Goal: Navigation & Orientation: Find specific page/section

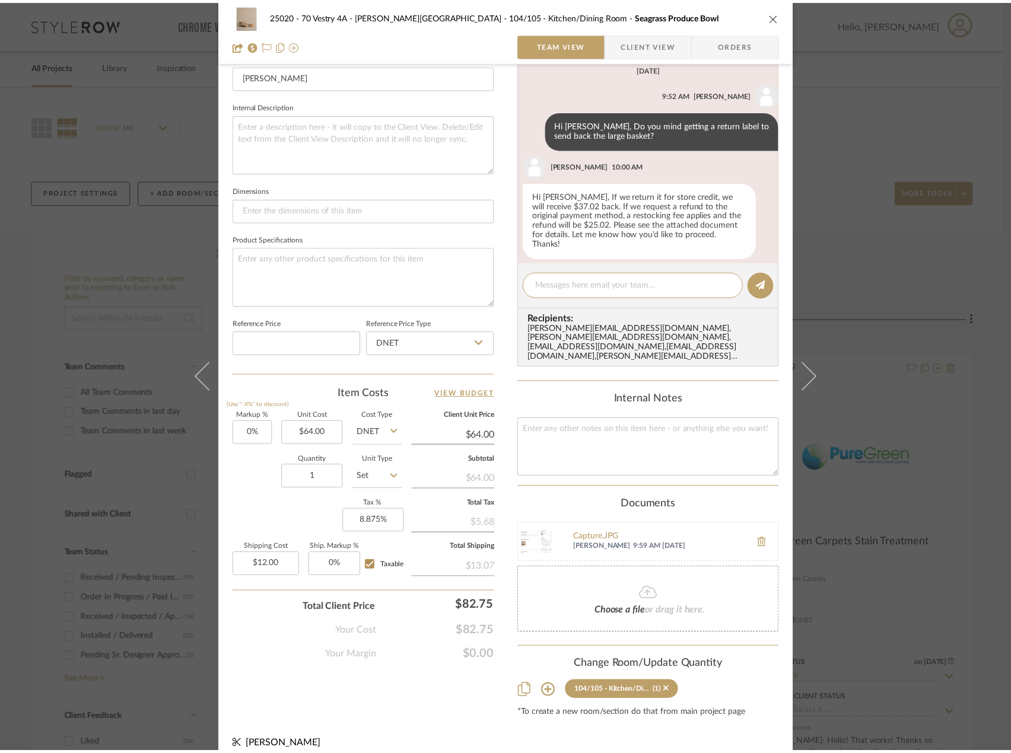
scroll to position [399, 0]
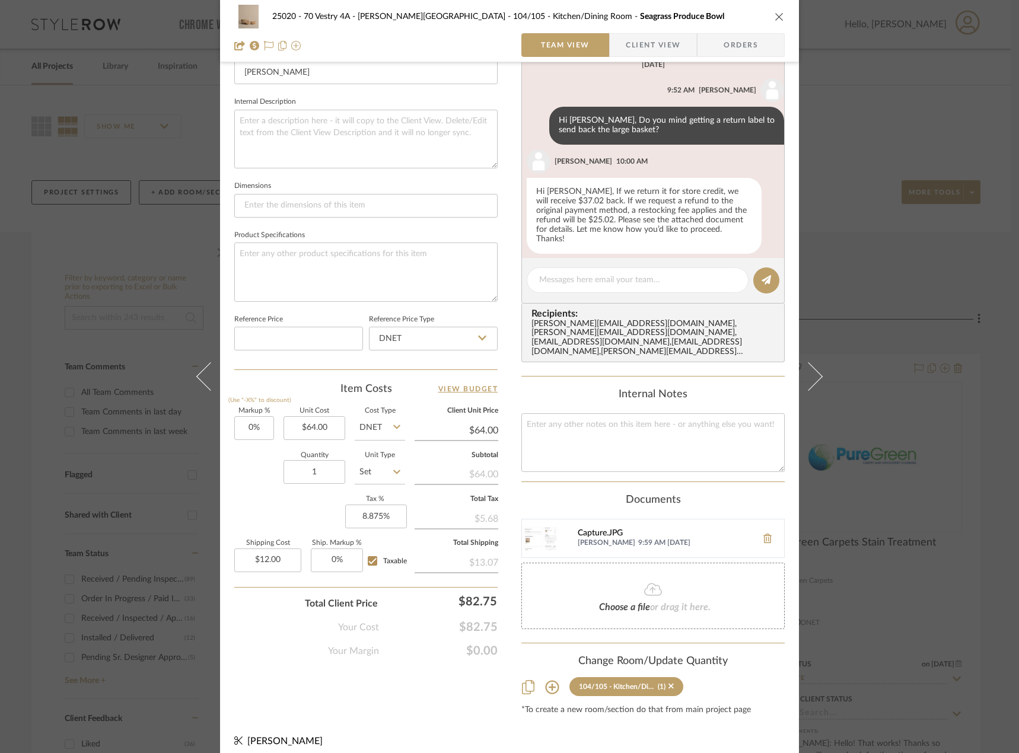
click at [595, 529] on div "Capture.JPG" at bounding box center [664, 533] width 173 height 9
click at [970, 339] on div "25020 - 70 Vestry 4A - Grant-Stanleigh 104/105 - Kitchen/Dining Room Seagrass P…" at bounding box center [509, 376] width 1019 height 753
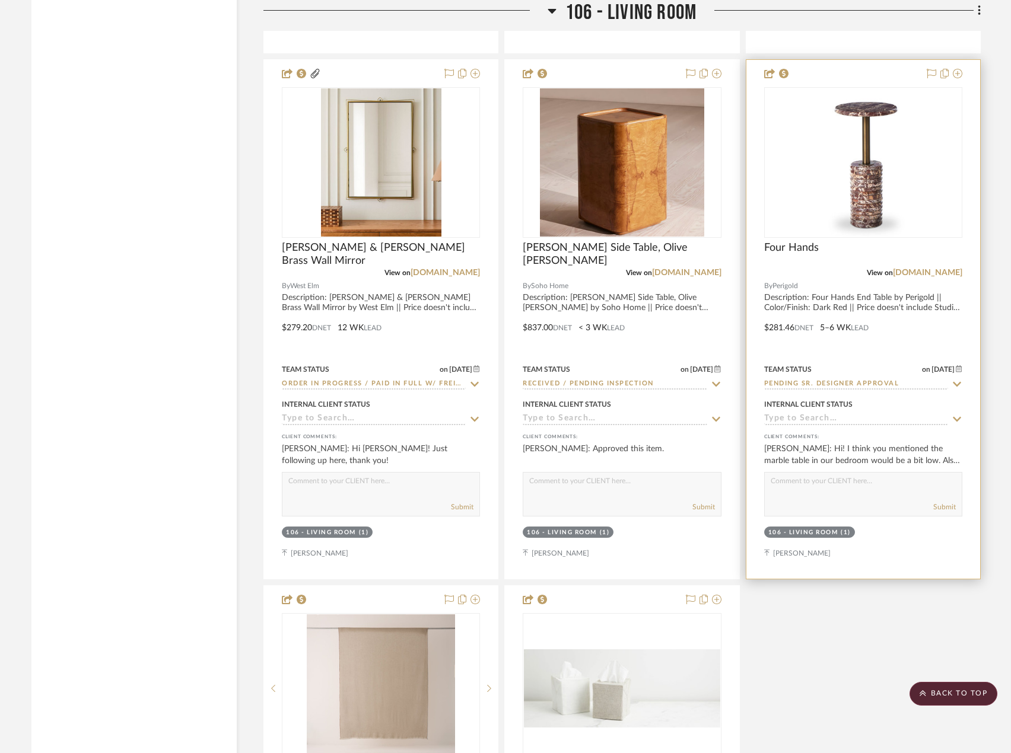
scroll to position [5398, 0]
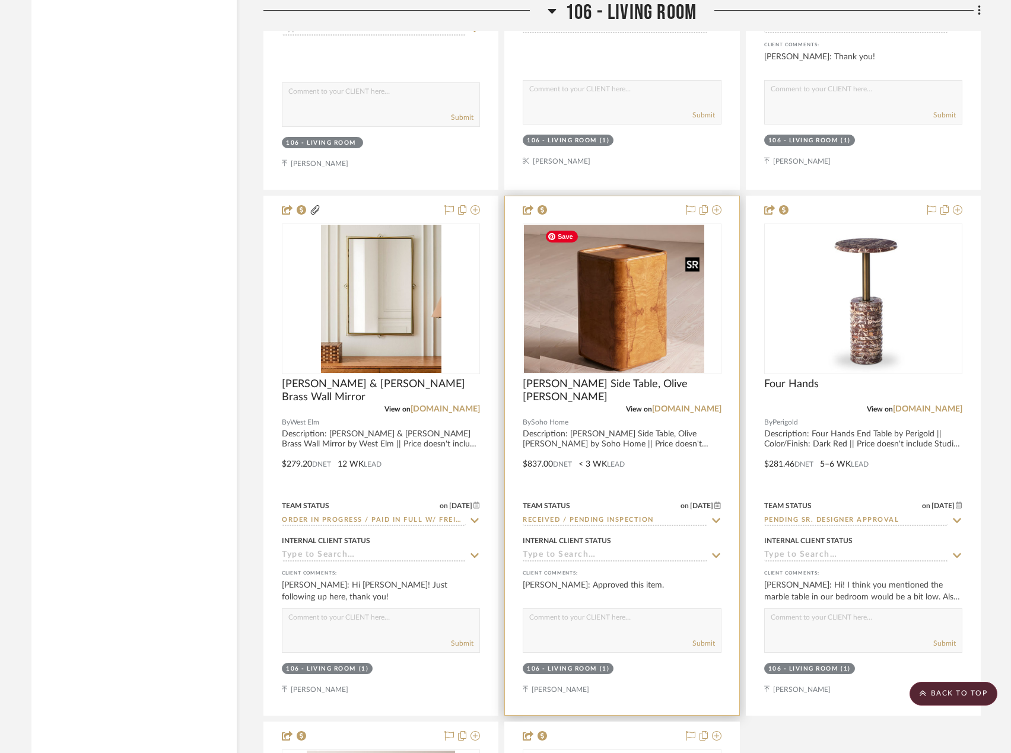
click at [644, 354] on img "0" at bounding box center [606, 299] width 164 height 148
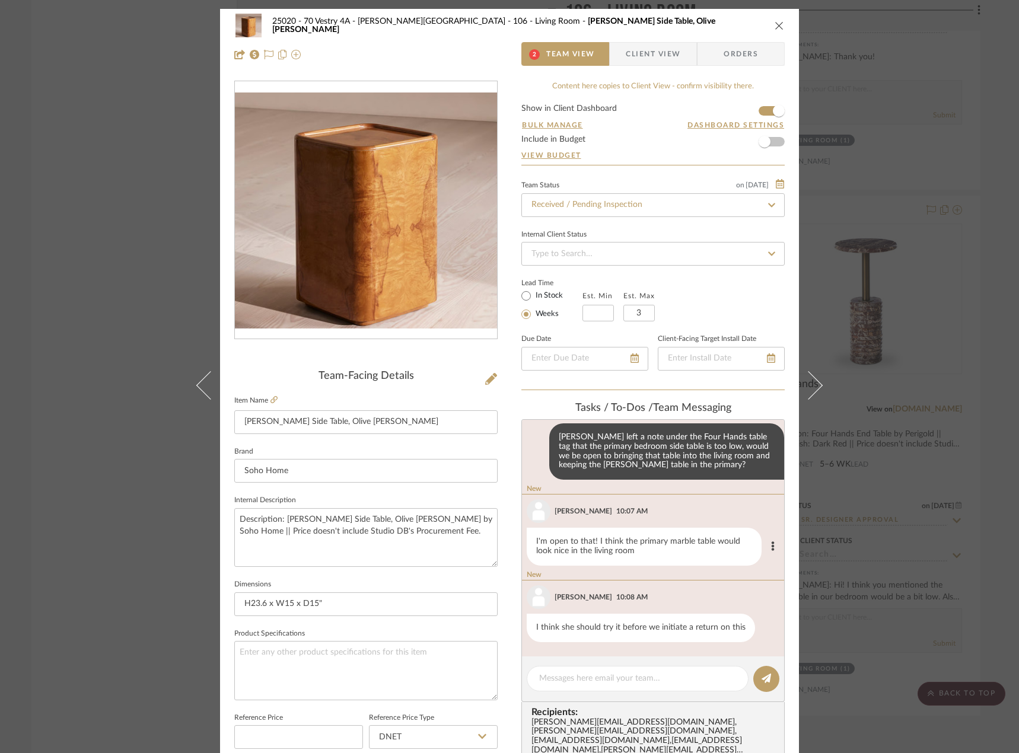
scroll to position [795, 0]
click at [992, 142] on div "25020 - 70 Vestry 4A - Grant-Stanleigh 106 - Living Room Dawson Side Table, Oli…" at bounding box center [509, 376] width 1019 height 753
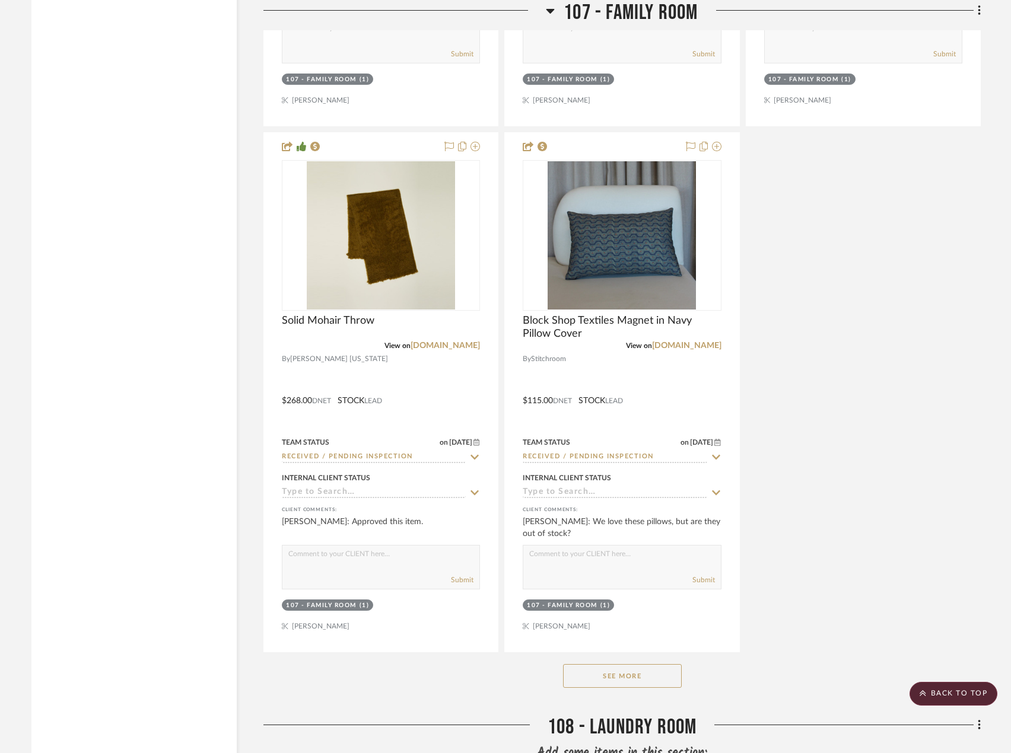
scroll to position [10381, 0]
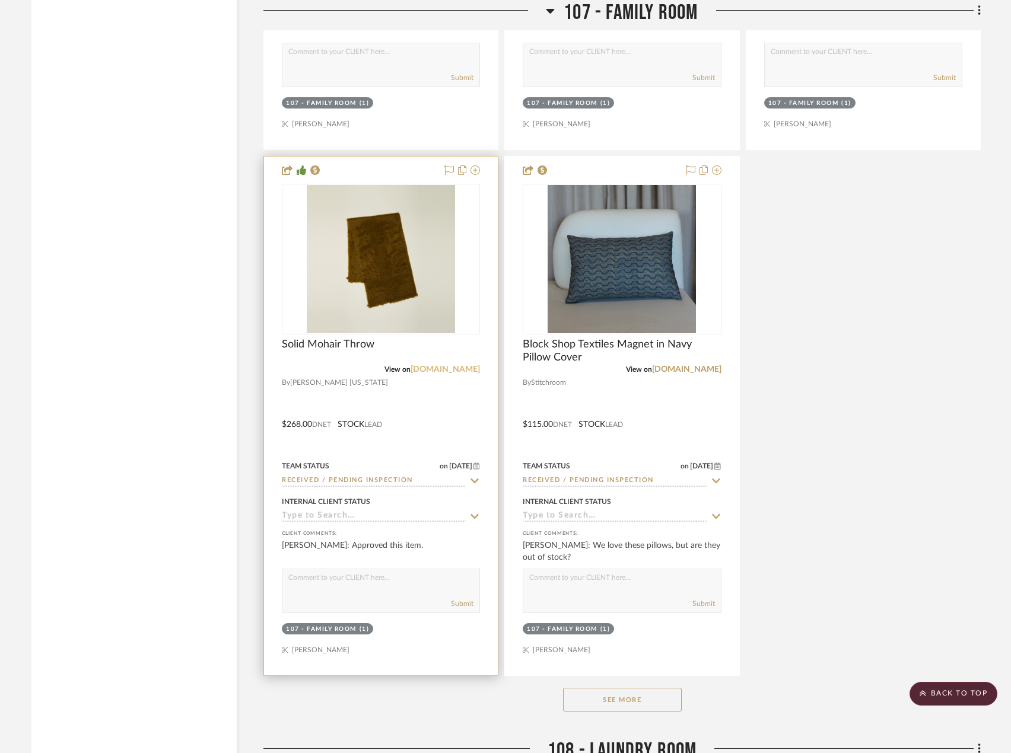
click at [440, 367] on link "hawkinsnewyork.com" at bounding box center [444, 369] width 69 height 8
